Goal: Book appointment/travel/reservation

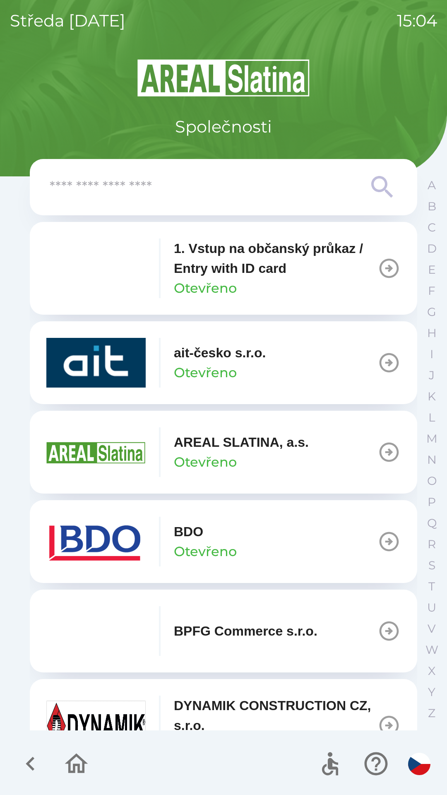
click at [378, 534] on icon "button" at bounding box center [389, 541] width 23 height 23
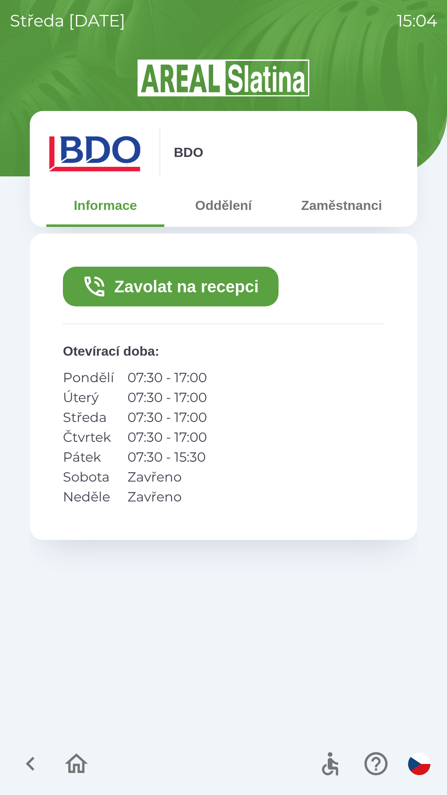
click at [209, 280] on button "Zavolat na recepci" at bounding box center [171, 287] width 216 height 40
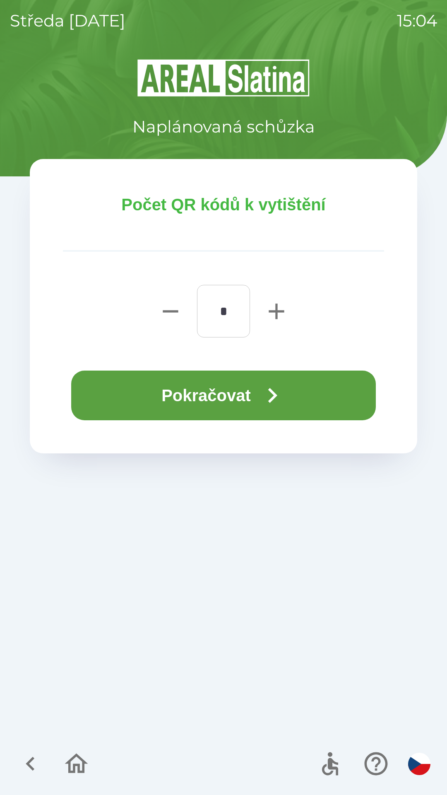
click at [269, 381] on icon "button" at bounding box center [273, 396] width 30 height 30
